Goal: Information Seeking & Learning: Ask a question

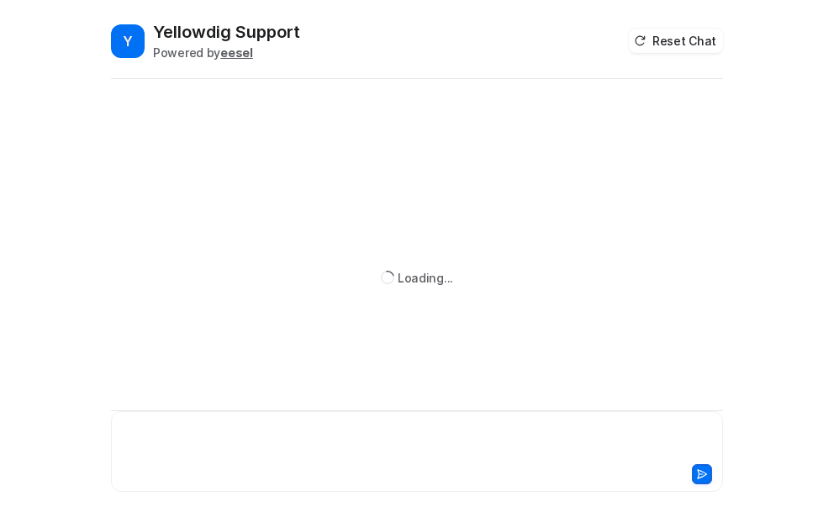
click at [208, 437] on div at bounding box center [417, 441] width 604 height 39
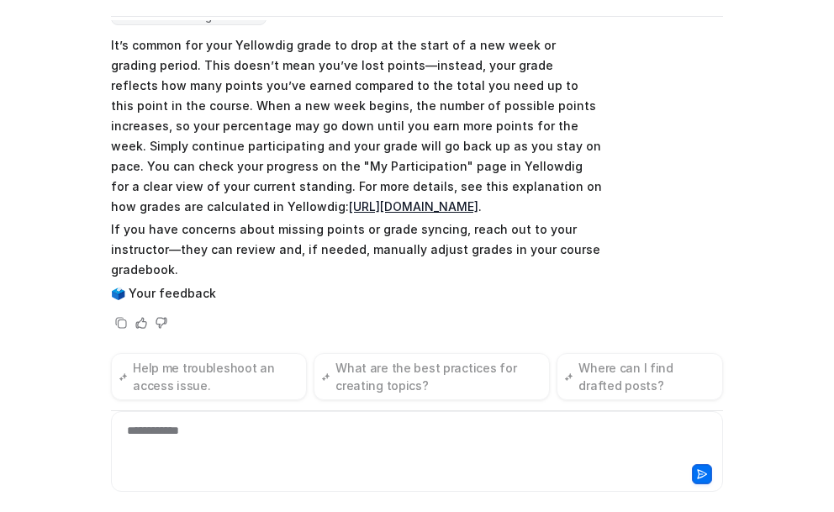
scroll to position [261, 0]
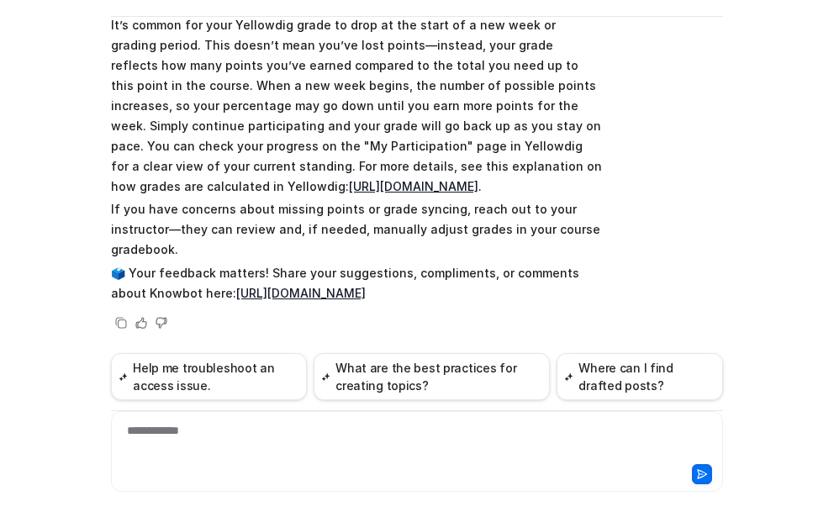
click at [349, 179] on link "https://support.yellowdig.co/hc/en-us/articles/14092153880084-Getting-Points-an…" at bounding box center [414, 186] width 130 height 14
